Goal: Information Seeking & Learning: Check status

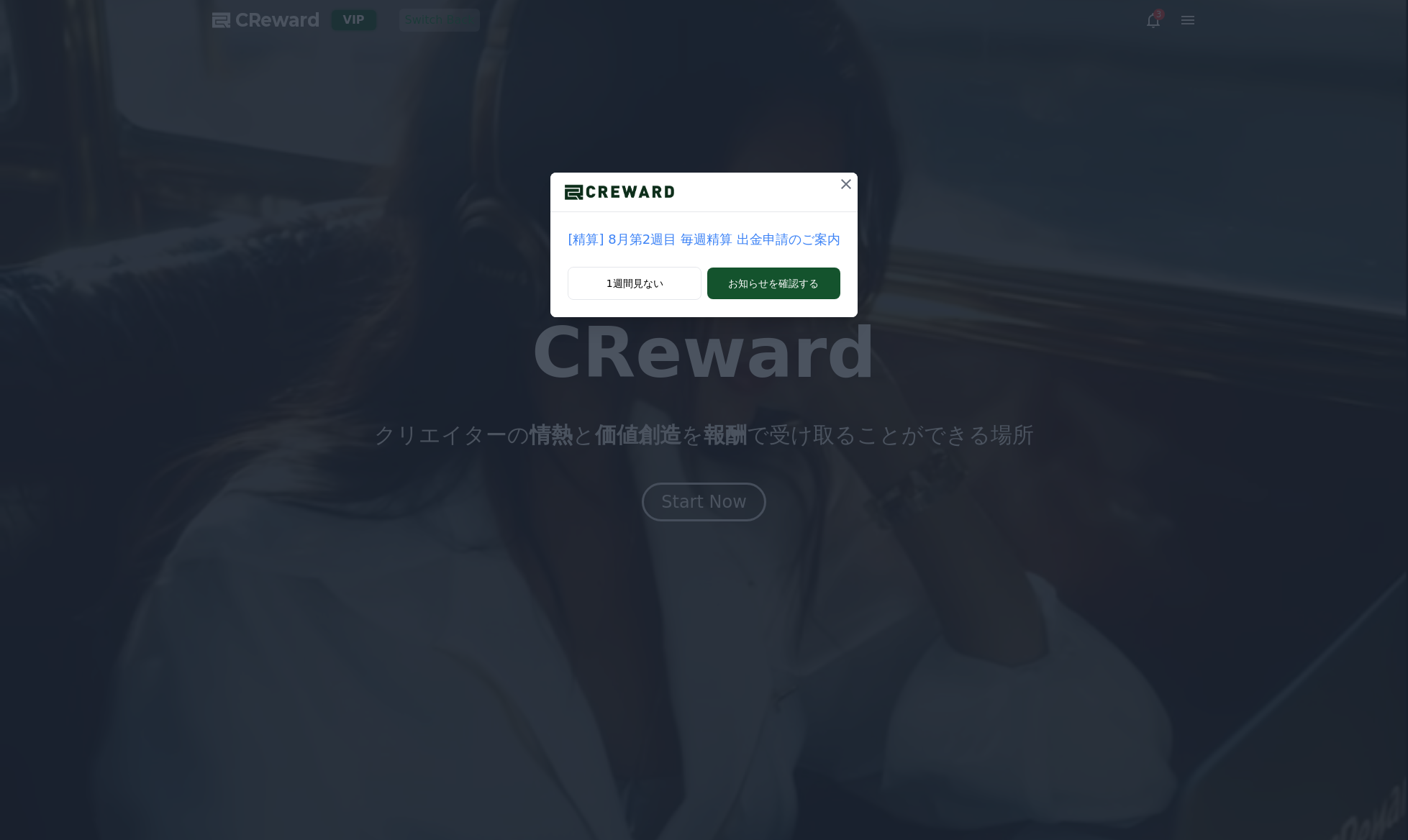
click at [835, 185] on button at bounding box center [846, 185] width 23 height 23
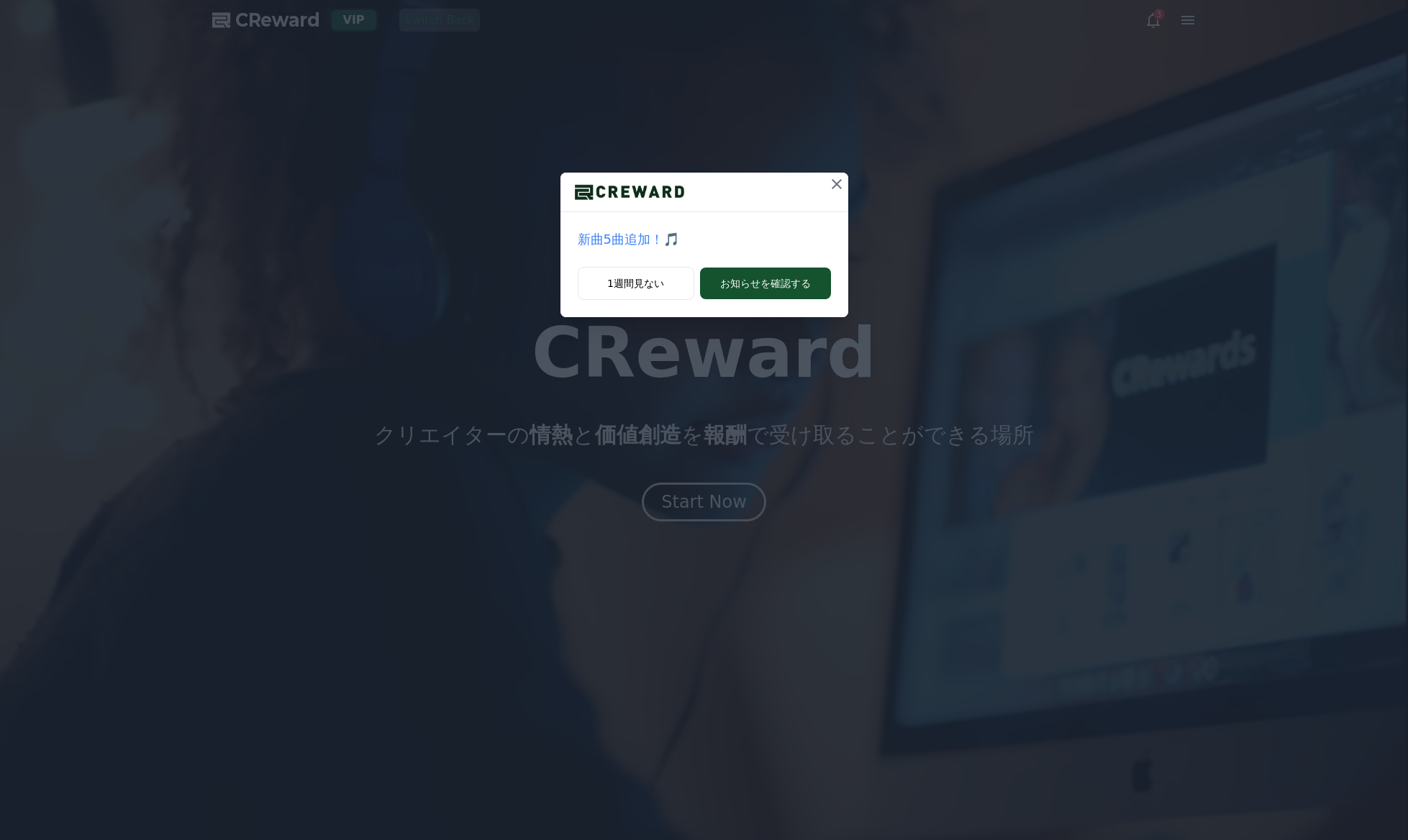
click at [839, 185] on icon at bounding box center [836, 184] width 17 height 17
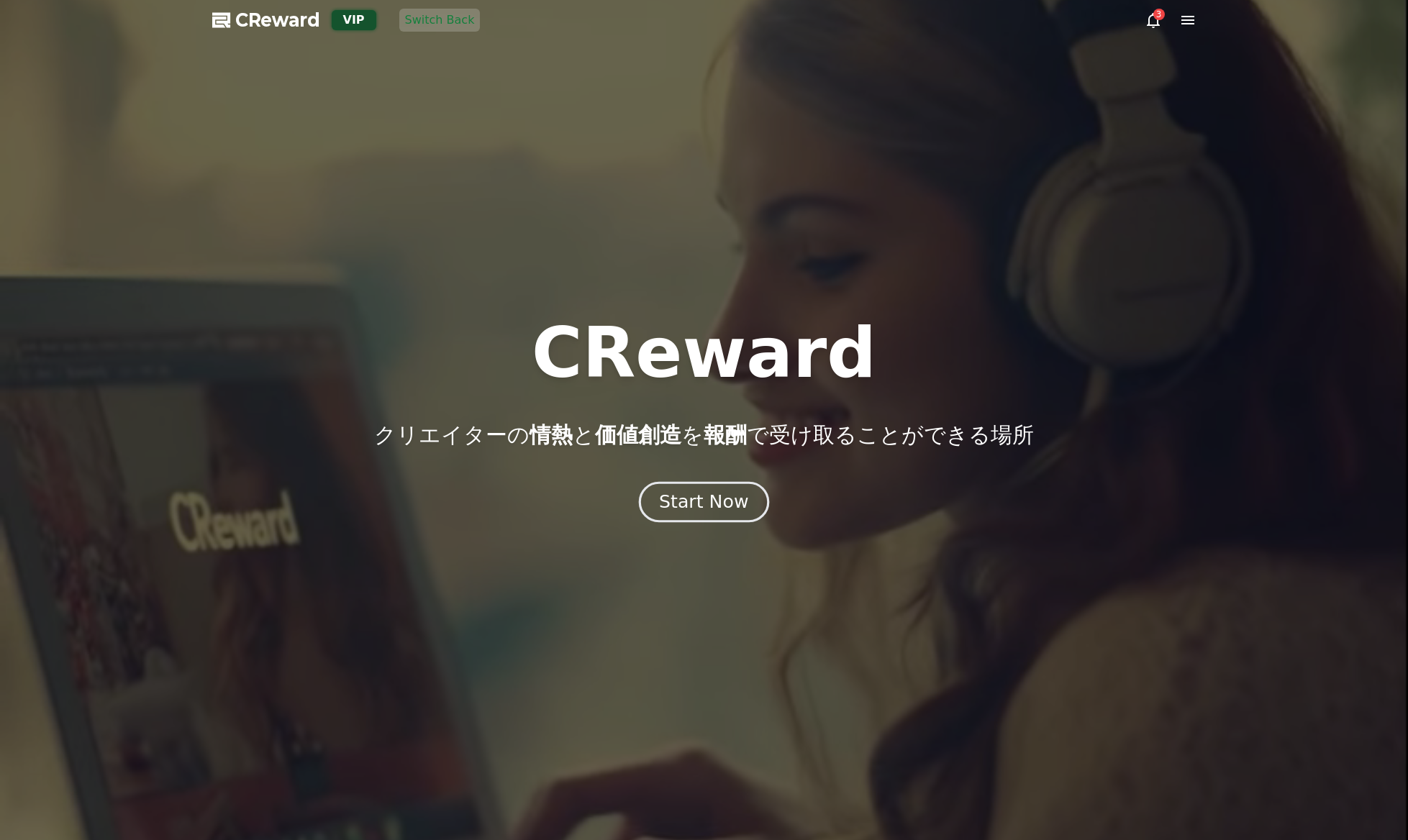
click at [730, 521] on button "Start Now" at bounding box center [704, 502] width 130 height 41
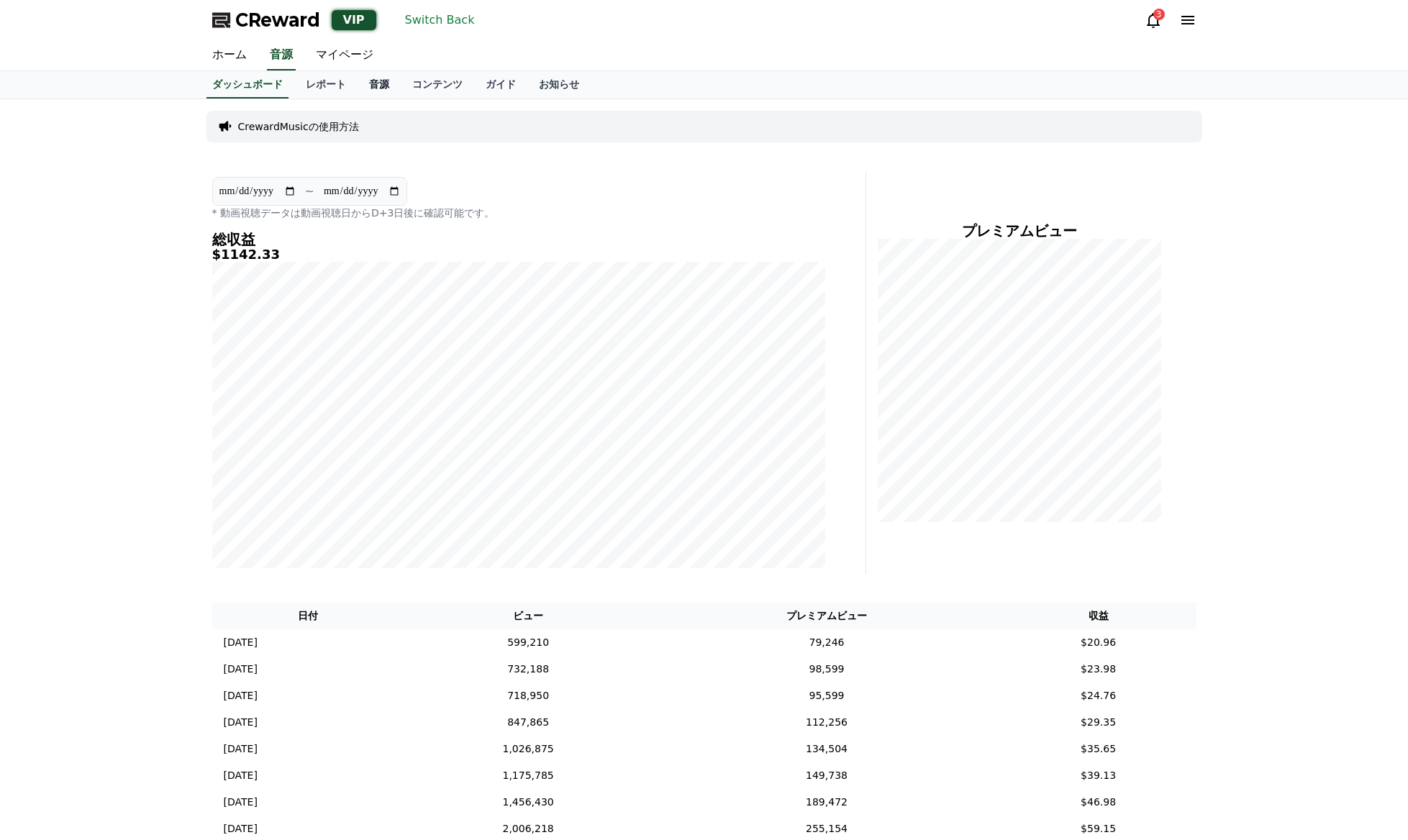
click at [376, 87] on link "音源" at bounding box center [379, 84] width 43 height 27
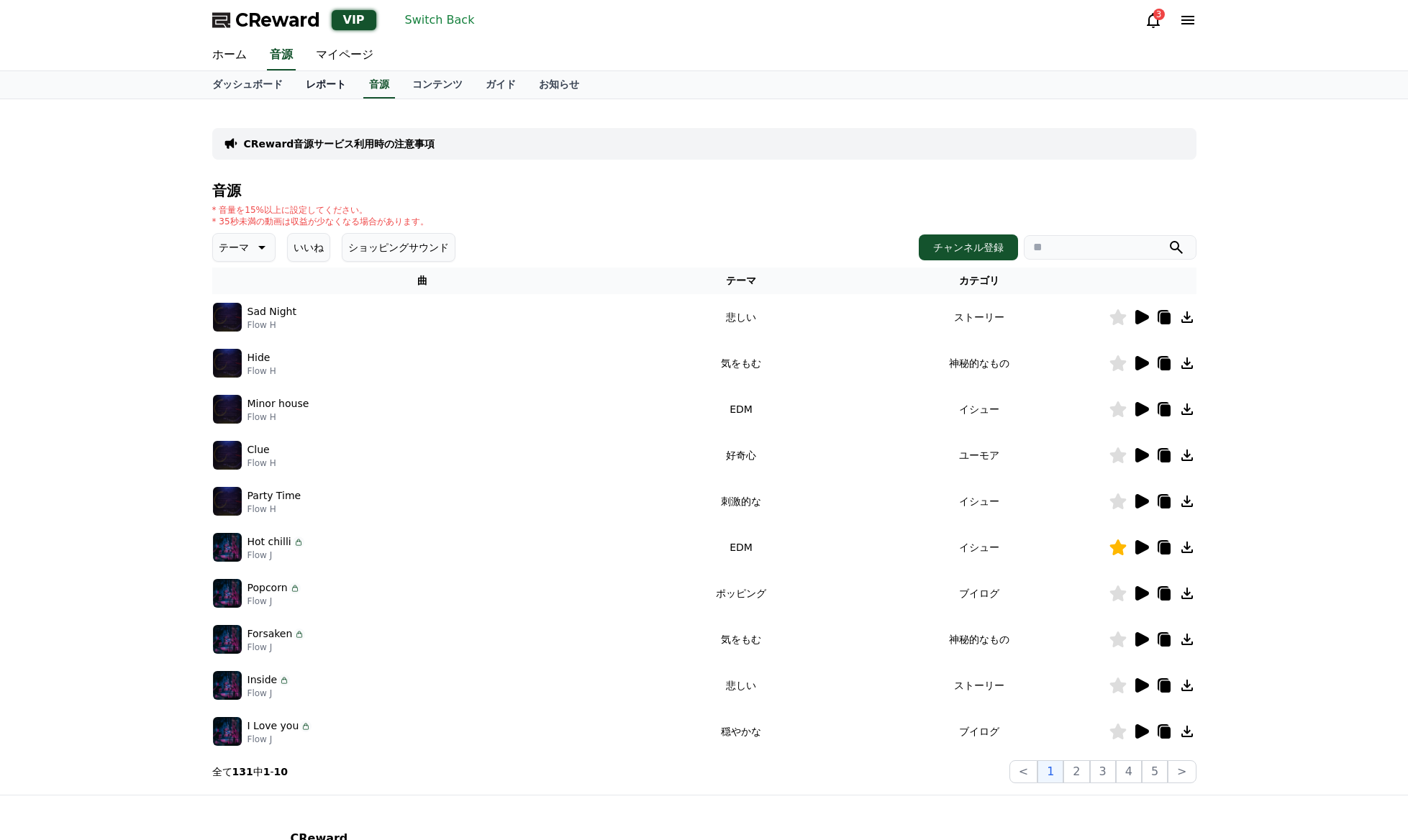
click at [333, 82] on link "レポート" at bounding box center [326, 84] width 63 height 27
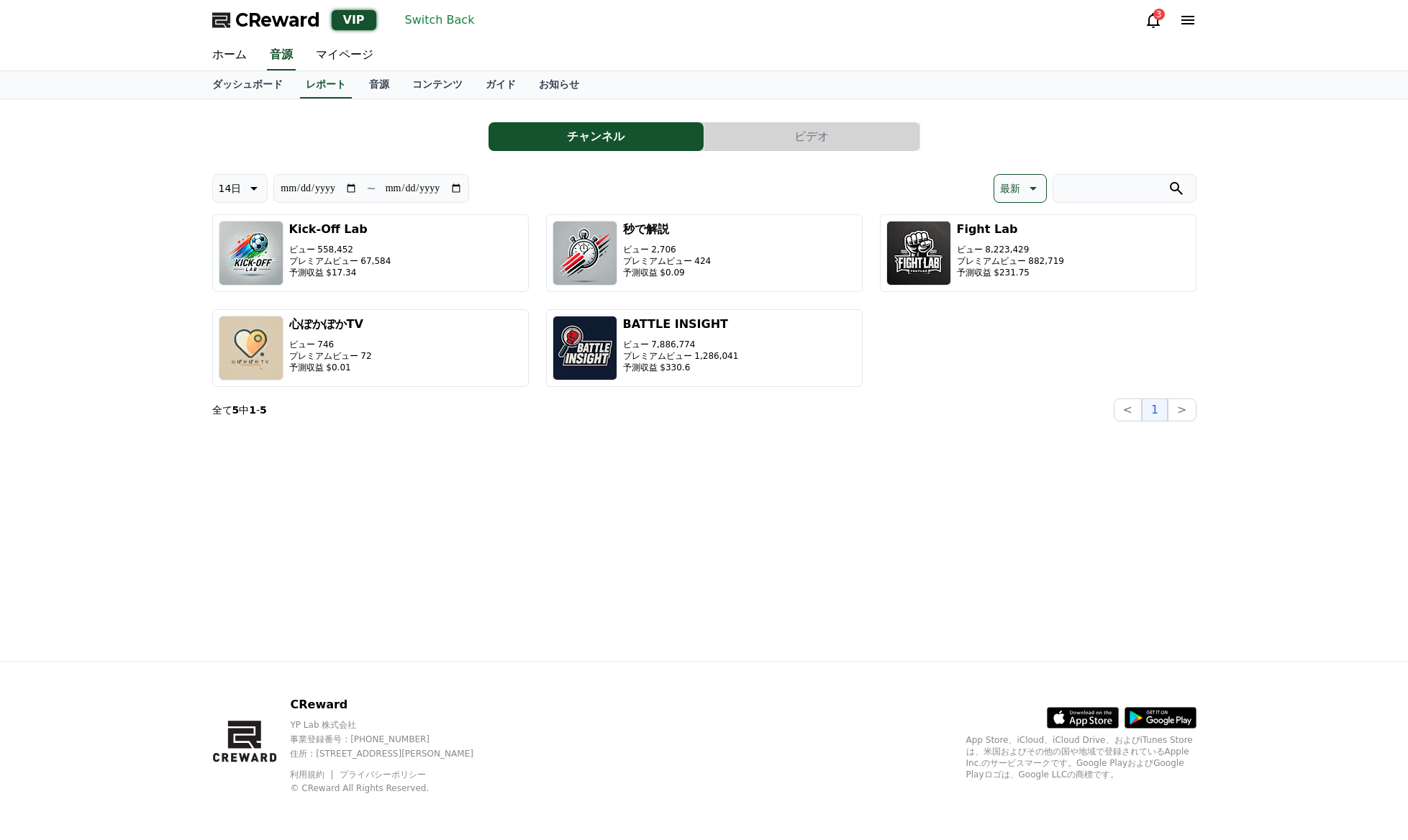
click at [871, 130] on button "ビデオ" at bounding box center [812, 137] width 215 height 29
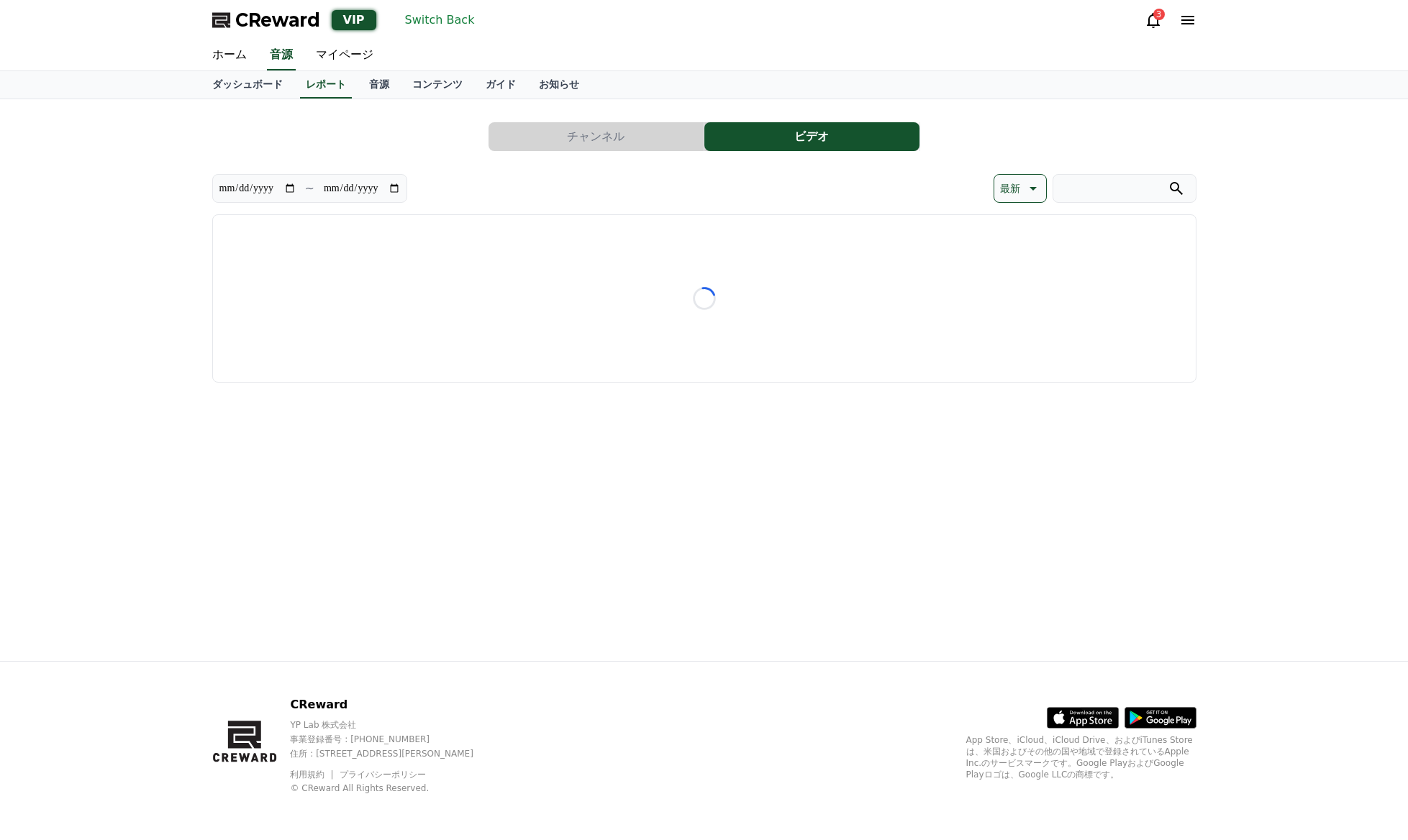
click at [1024, 190] on icon at bounding box center [1031, 188] width 17 height 17
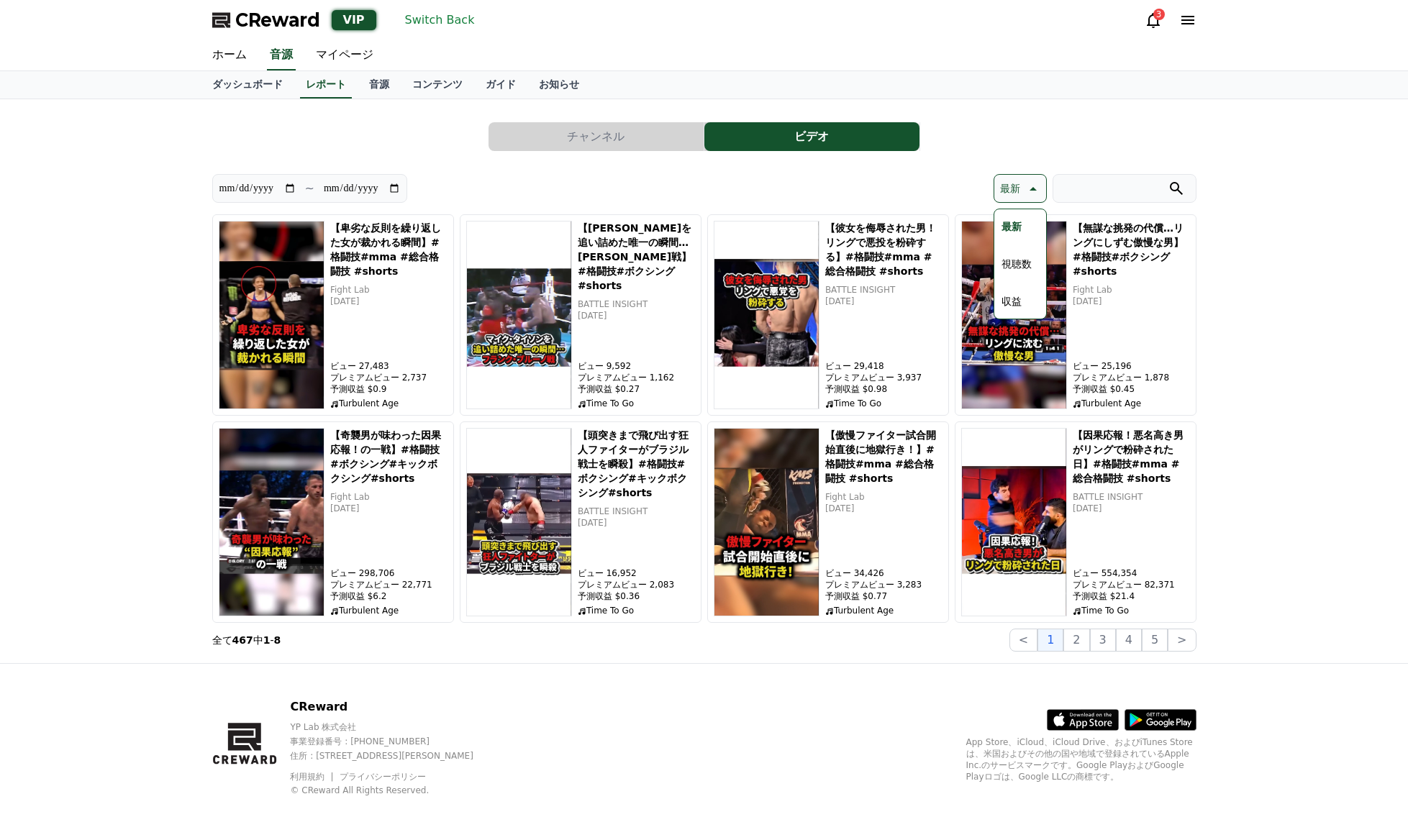
click at [1026, 262] on button "視聴数" at bounding box center [1016, 264] width 41 height 31
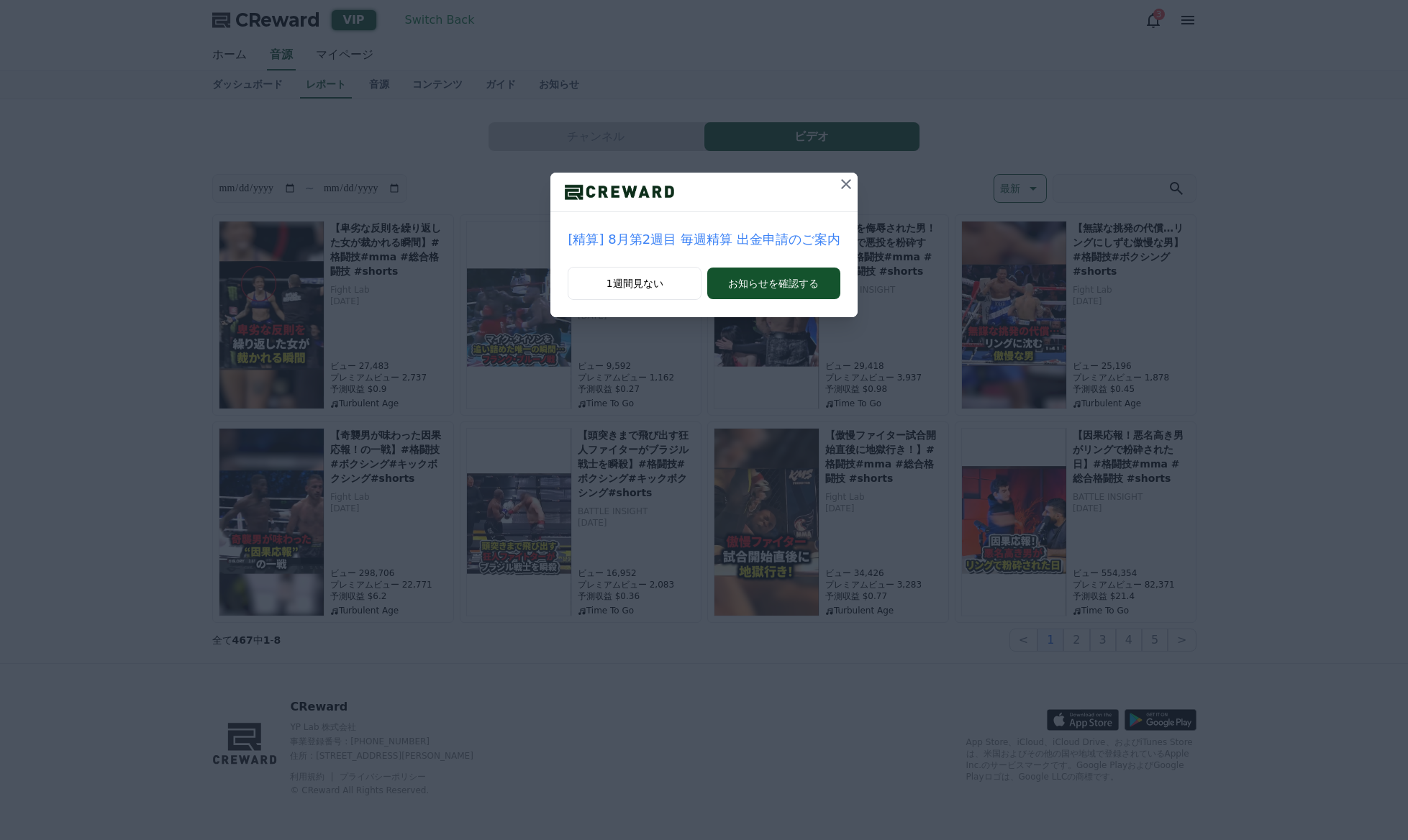
click at [843, 190] on icon at bounding box center [846, 184] width 17 height 17
click at [834, 180] on icon at bounding box center [837, 184] width 10 height 10
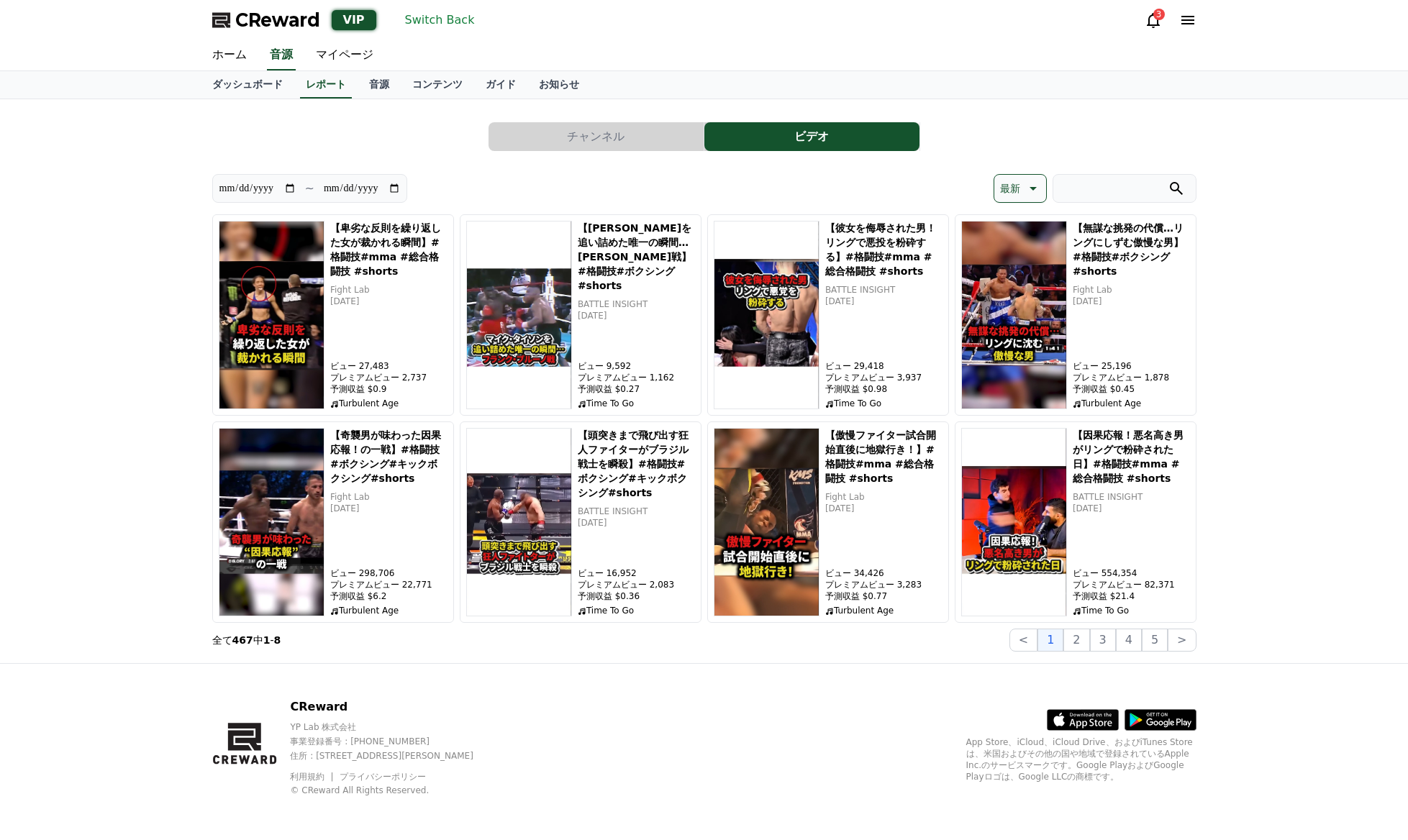
click at [1013, 185] on p "最新" at bounding box center [1010, 189] width 20 height 20
click at [1021, 305] on button "収益" at bounding box center [1012, 301] width 31 height 31
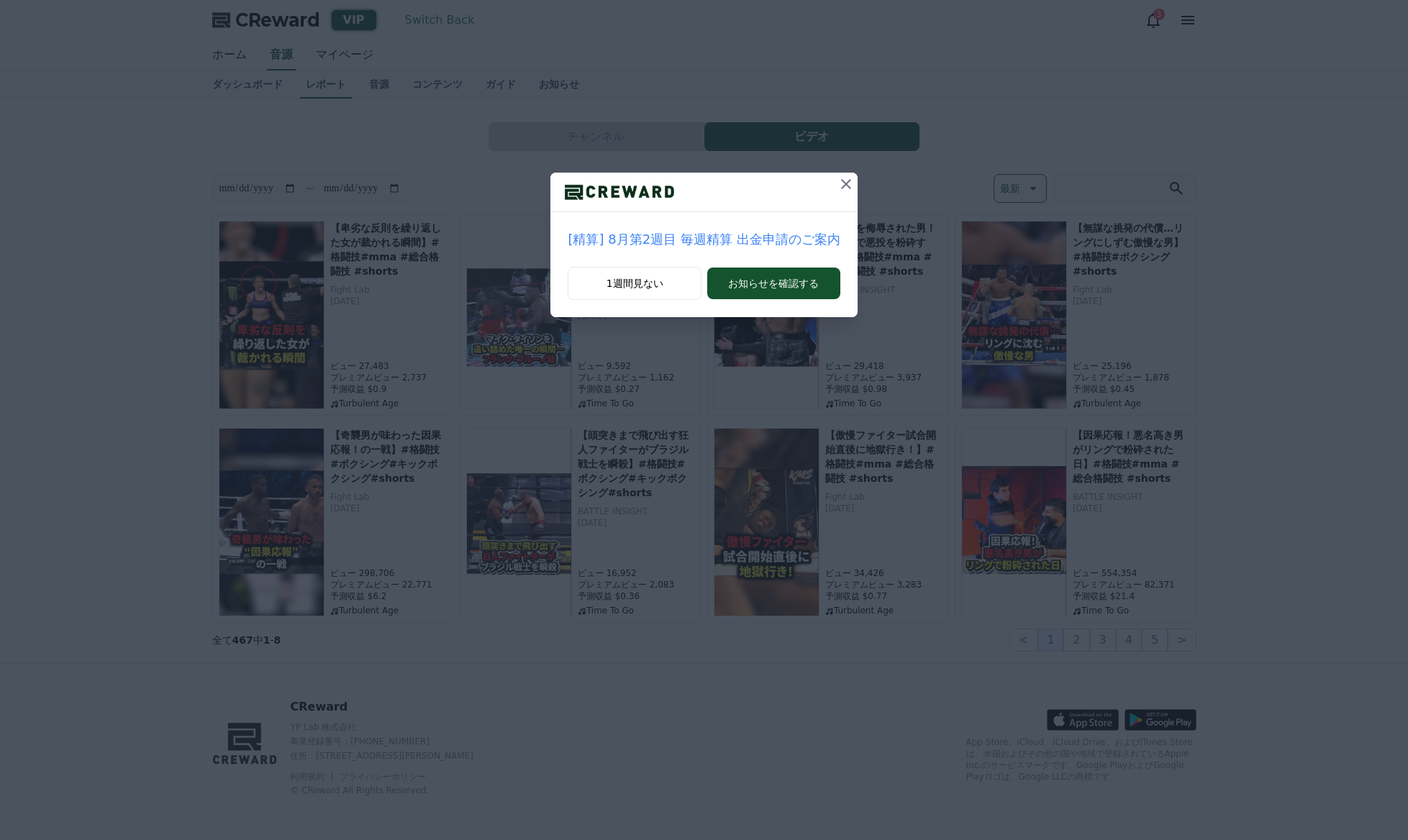
click at [840, 183] on icon at bounding box center [846, 184] width 17 height 17
click at [841, 188] on icon at bounding box center [836, 184] width 17 height 17
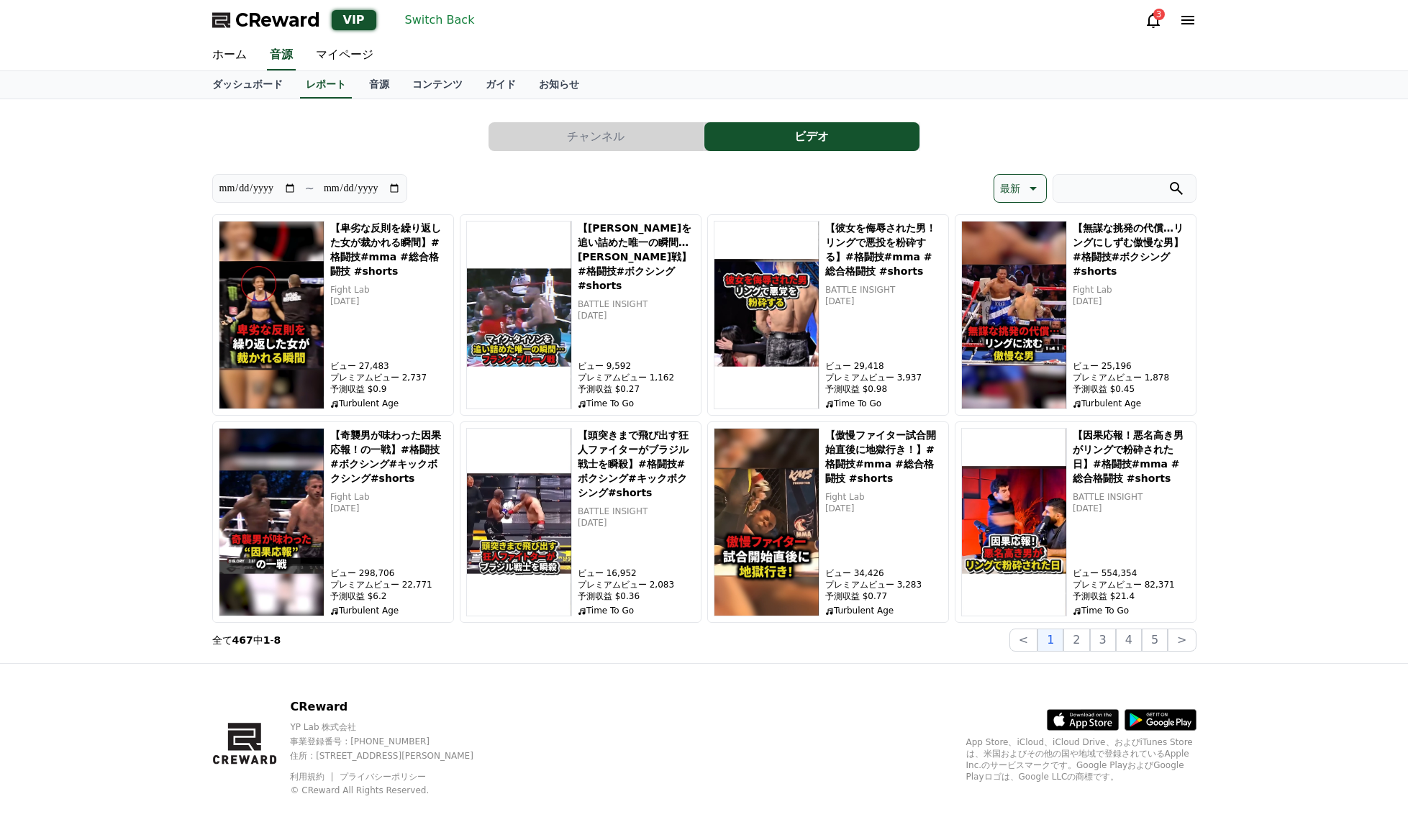
click at [427, 25] on button "Switch Back" at bounding box center [440, 20] width 81 height 23
